Goal: Navigation & Orientation: Understand site structure

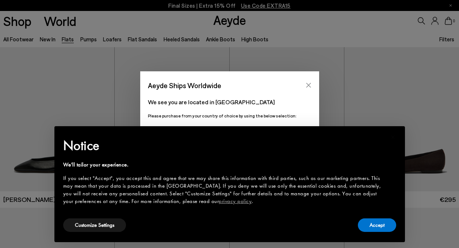
click at [310, 85] on icon "Close" at bounding box center [309, 85] width 6 height 6
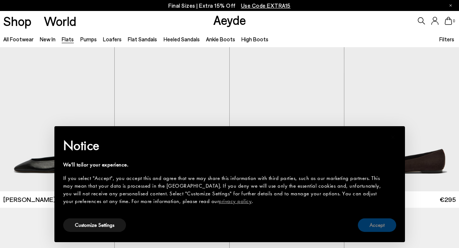
click at [384, 224] on button "Accept" at bounding box center [377, 225] width 38 height 14
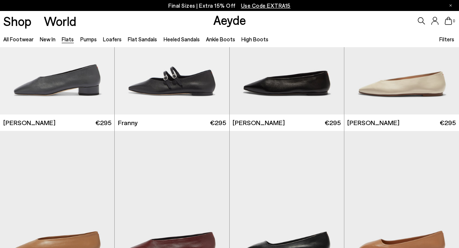
scroll to position [2041, 0]
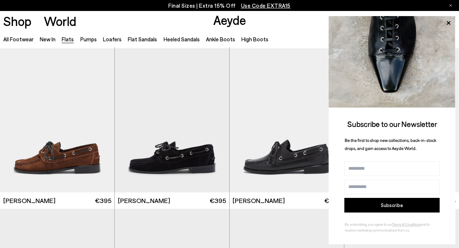
scroll to position [1790, 0]
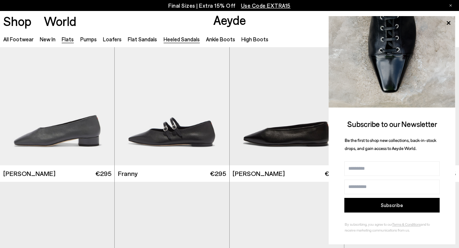
click at [170, 41] on link "Heeled Sandals" at bounding box center [182, 39] width 36 height 7
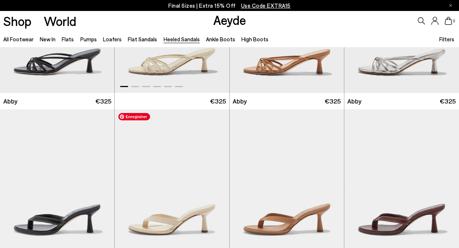
scroll to position [126, 0]
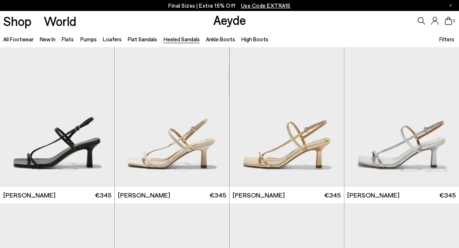
scroll to position [490, 0]
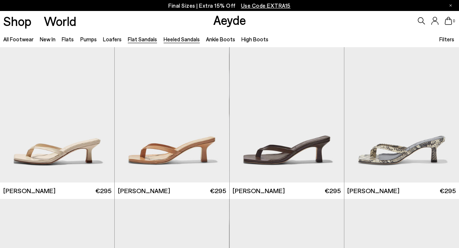
click at [143, 37] on link "Flat Sandals" at bounding box center [142, 39] width 29 height 7
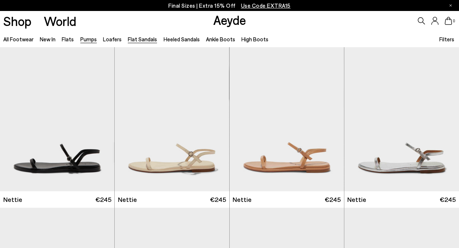
click at [92, 39] on link "Pumps" at bounding box center [88, 39] width 16 height 7
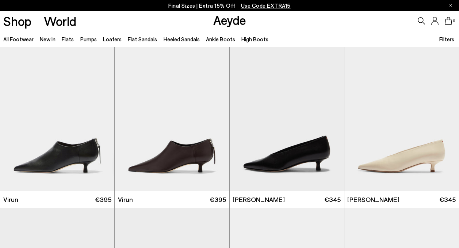
click at [108, 39] on link "Loafers" at bounding box center [112, 39] width 19 height 7
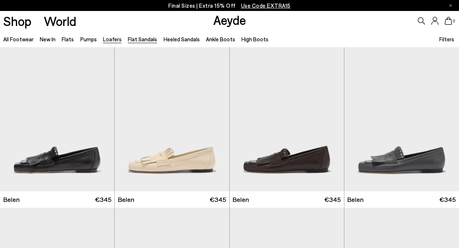
click at [141, 38] on link "Flat Sandals" at bounding box center [142, 39] width 29 height 7
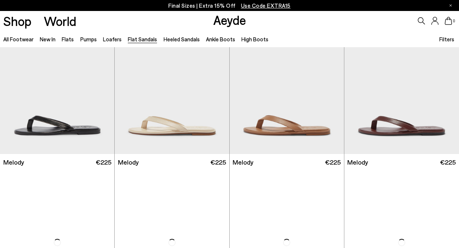
scroll to position [218, 0]
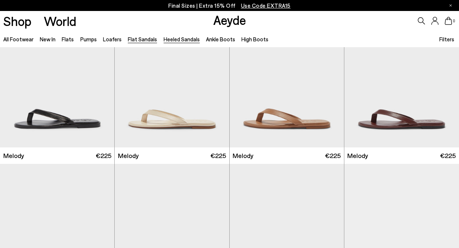
scroll to position [144, 0]
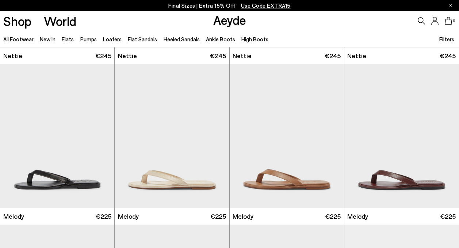
click at [177, 40] on link "Heeled Sandals" at bounding box center [182, 39] width 36 height 7
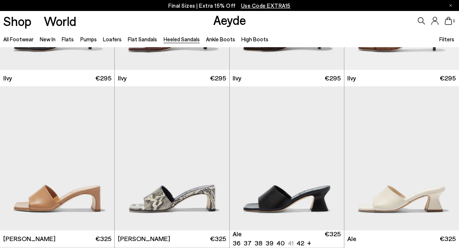
scroll to position [1236, 0]
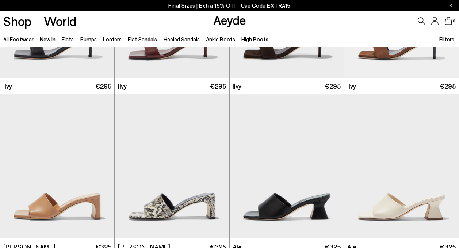
click at [244, 42] on link "High Boots" at bounding box center [254, 39] width 27 height 7
